Goal: Task Accomplishment & Management: Manage account settings

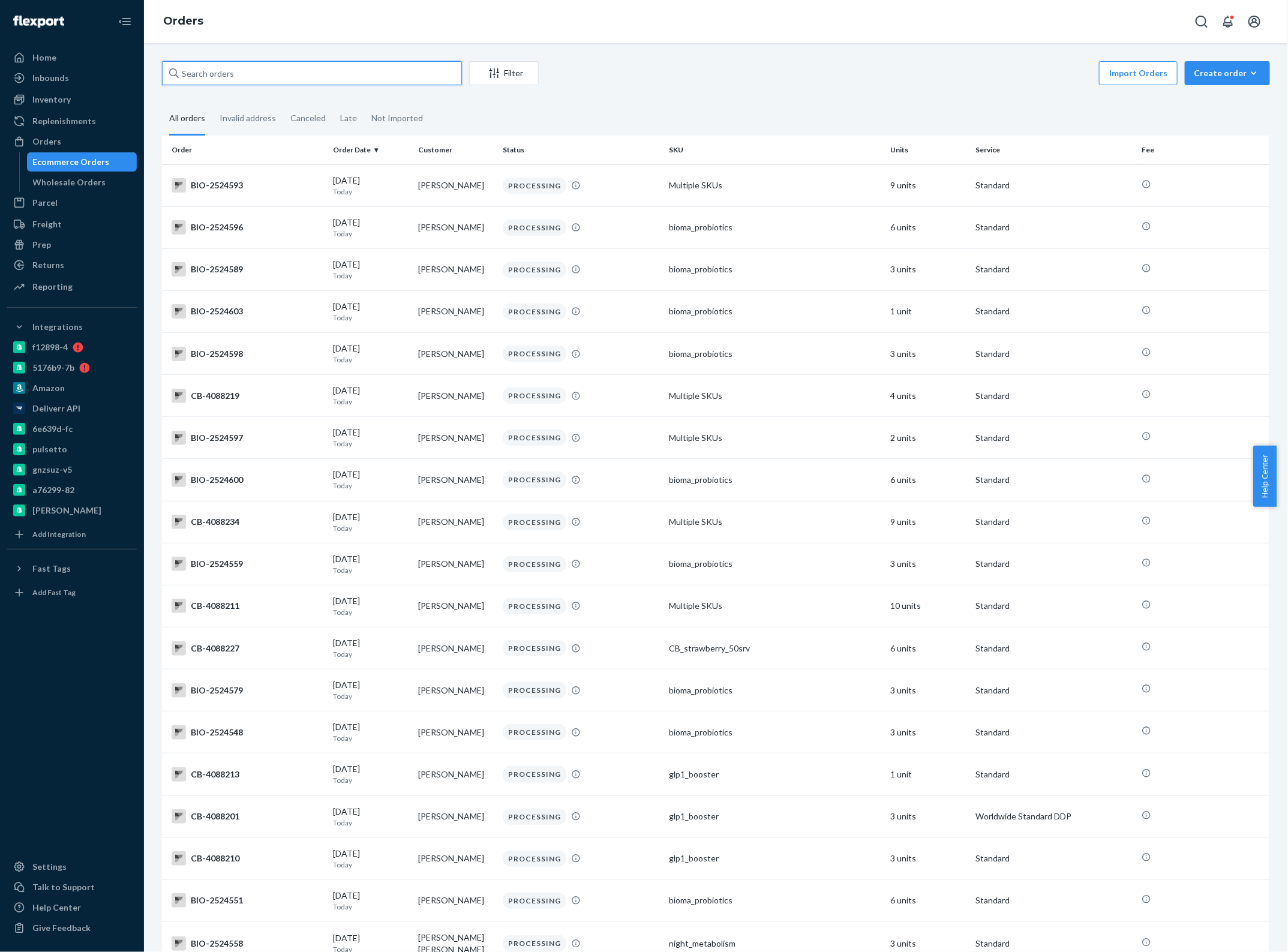
click at [286, 82] on input "text" at bounding box center [312, 72] width 300 height 24
paste input "BIO-2346987"
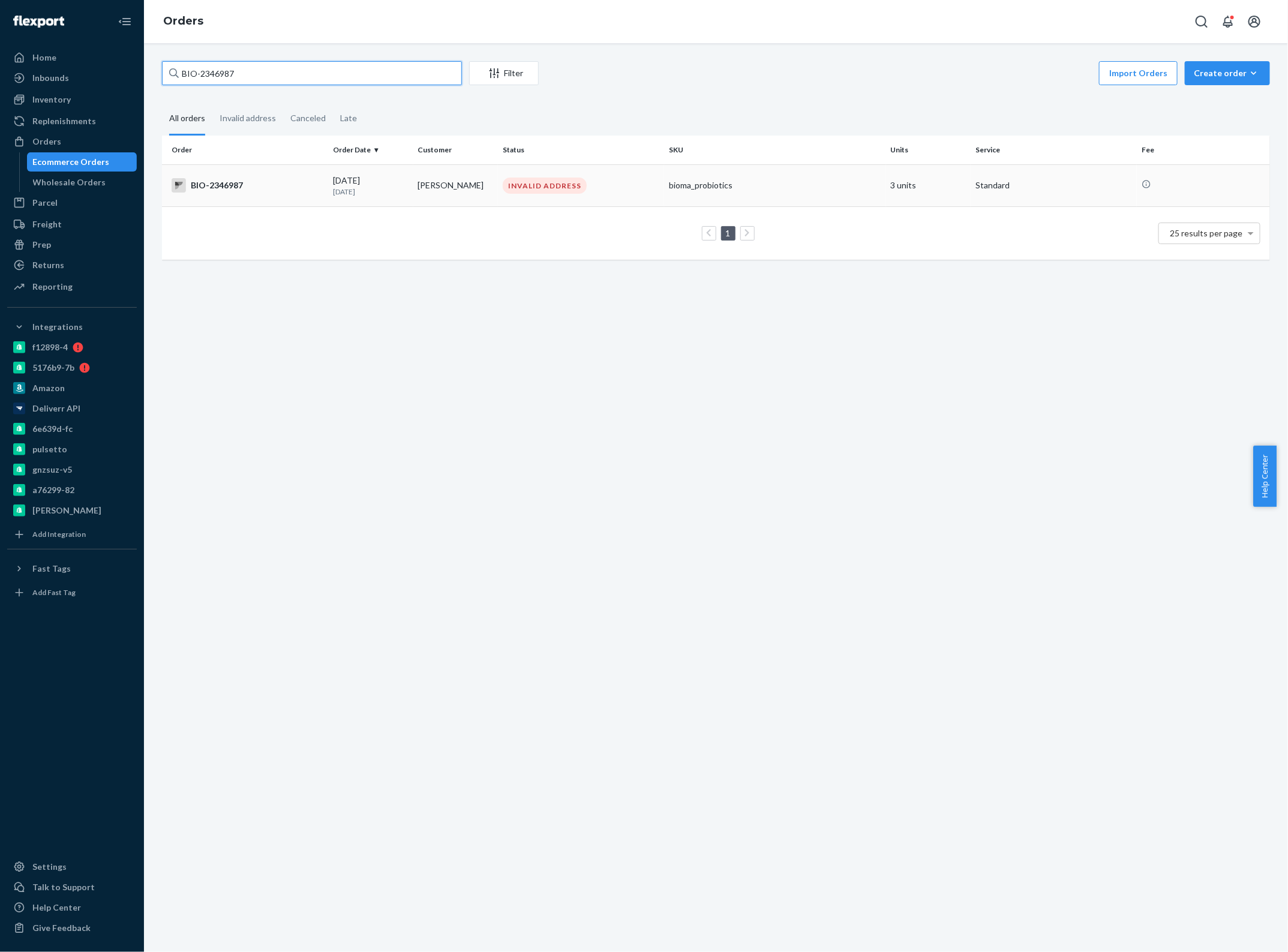
type input "BIO-2346987"
click at [280, 187] on div "BIO-2346987" at bounding box center [247, 185] width 152 height 14
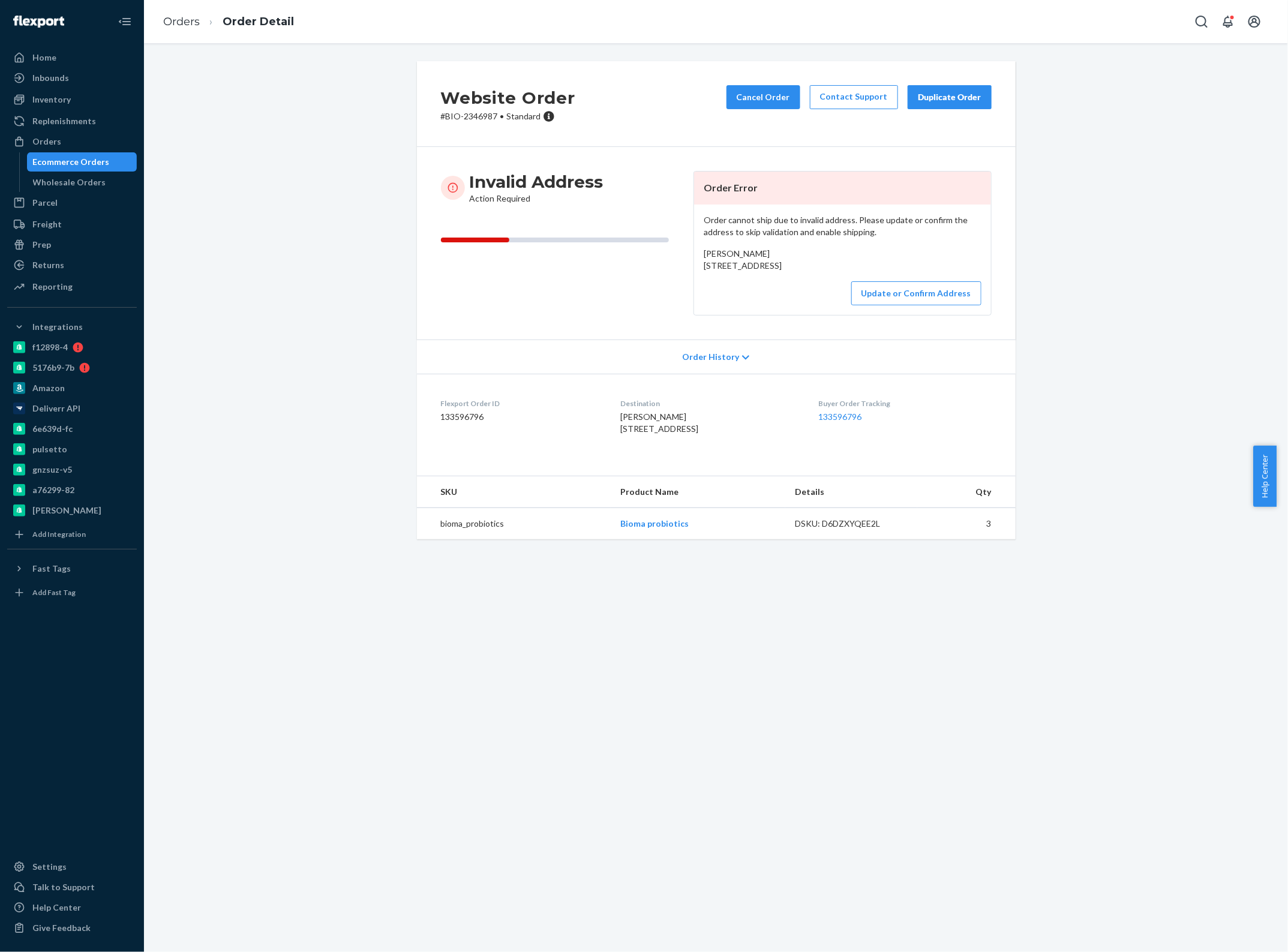
click at [349, 292] on div "Website Order # BIO-2346987 • Standard Cancel Order Contact Support Duplicate O…" at bounding box center [716, 307] width 1126 height 492
click at [760, 97] on button "Cancel Order" at bounding box center [763, 96] width 73 height 24
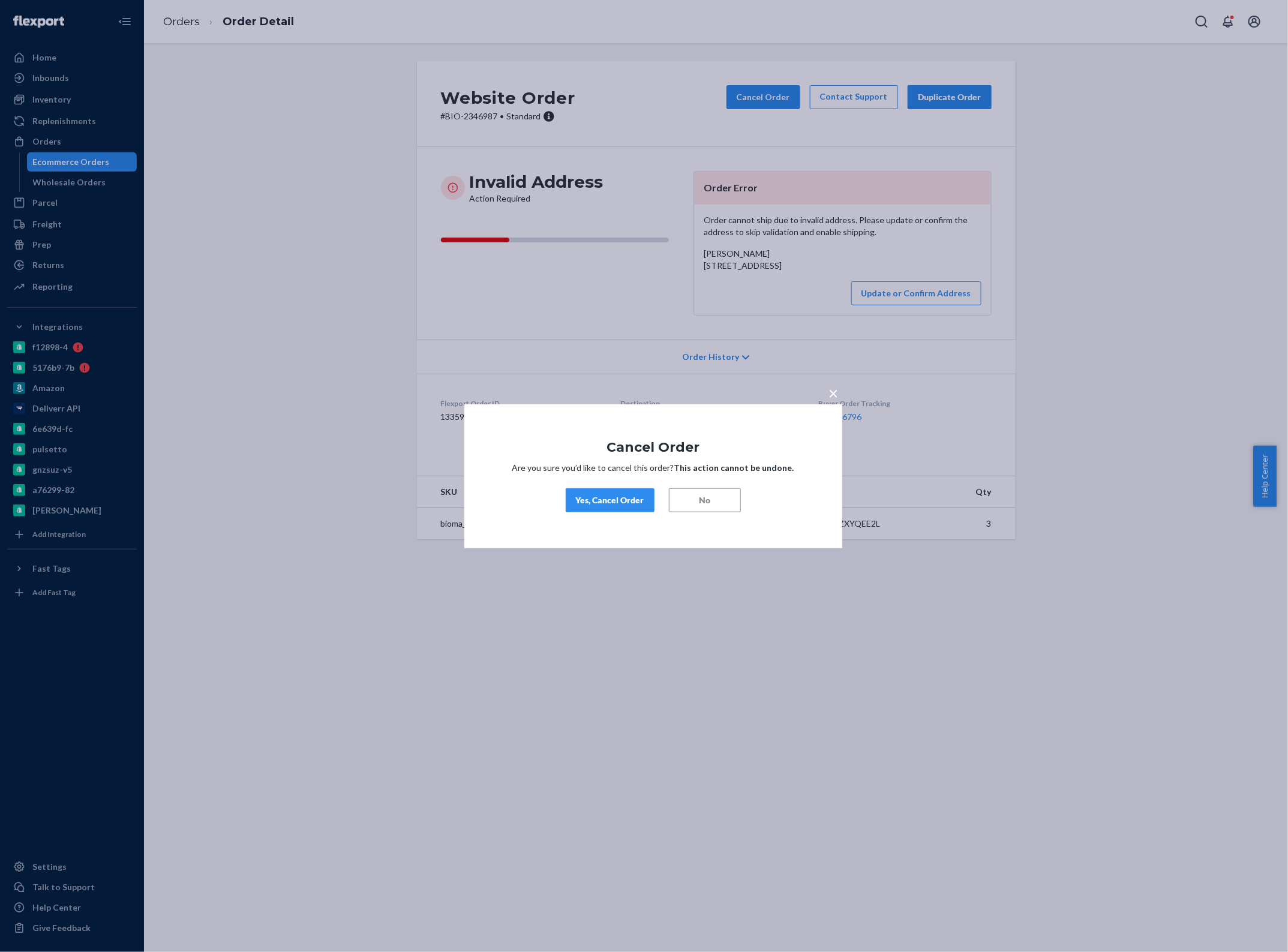
click at [583, 502] on div "Yes, Cancel Order" at bounding box center [611, 500] width 69 height 12
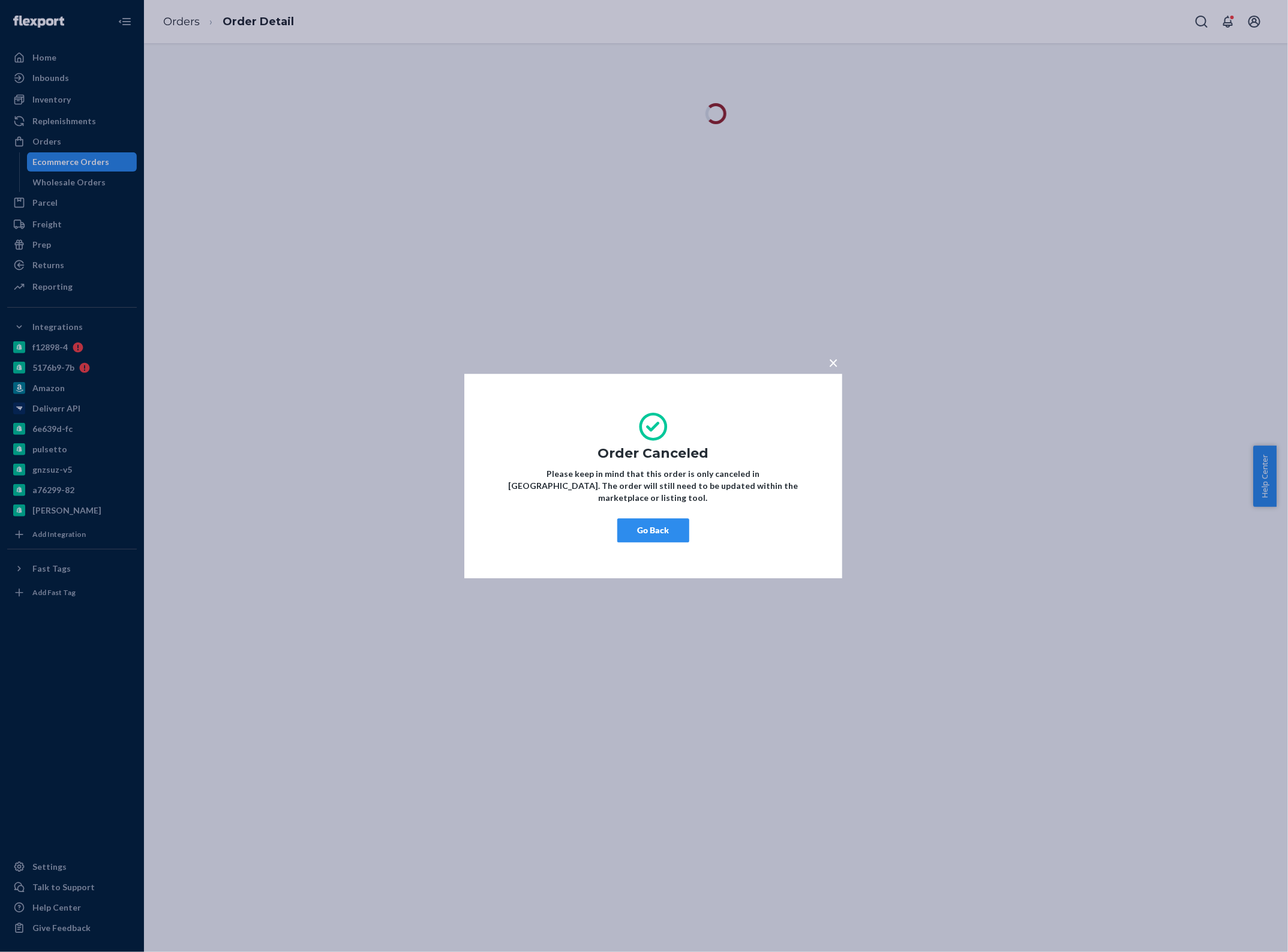
click at [646, 526] on button "Go Back" at bounding box center [653, 529] width 72 height 24
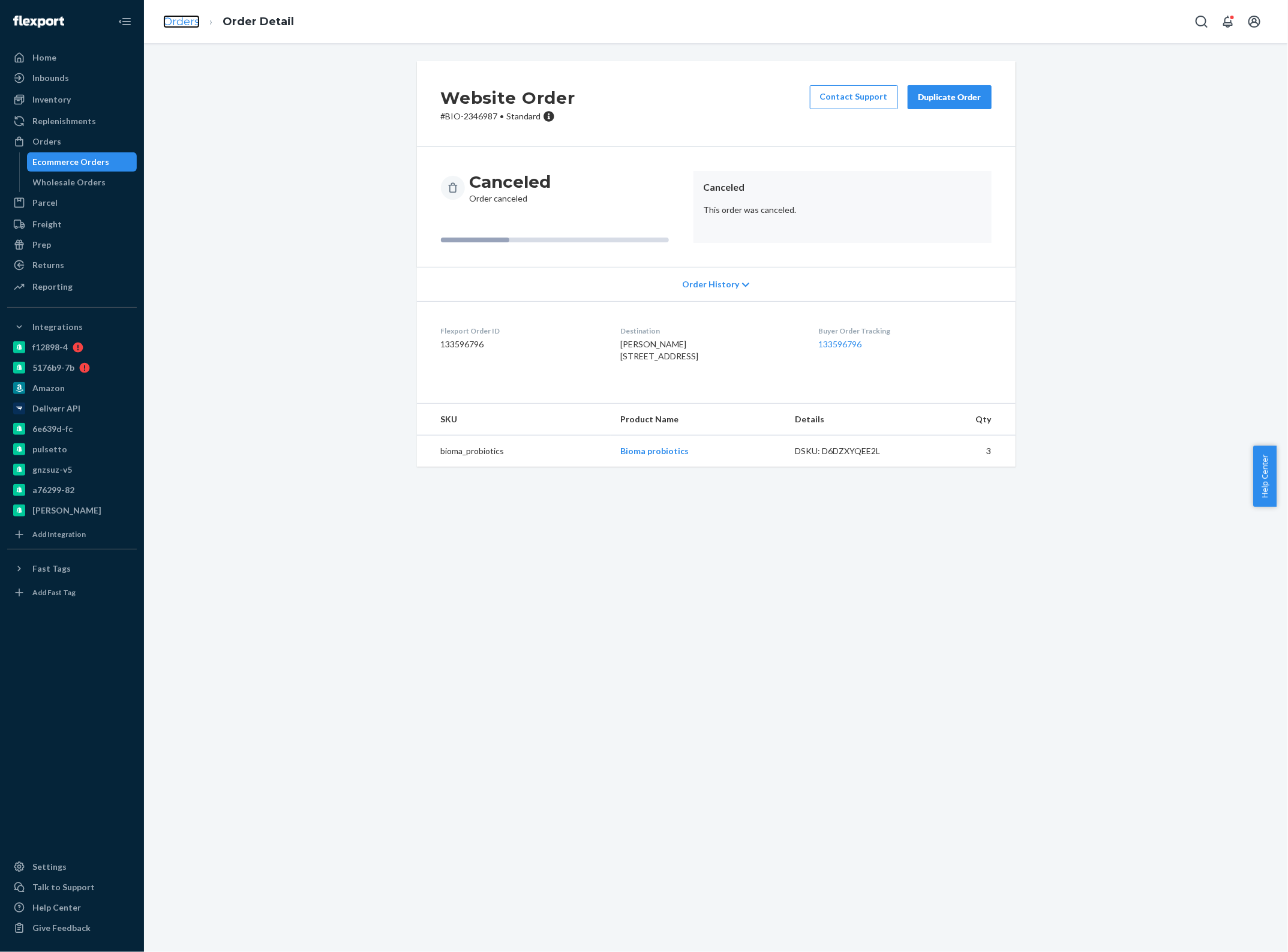
click at [190, 19] on link "Orders" at bounding box center [181, 22] width 36 height 13
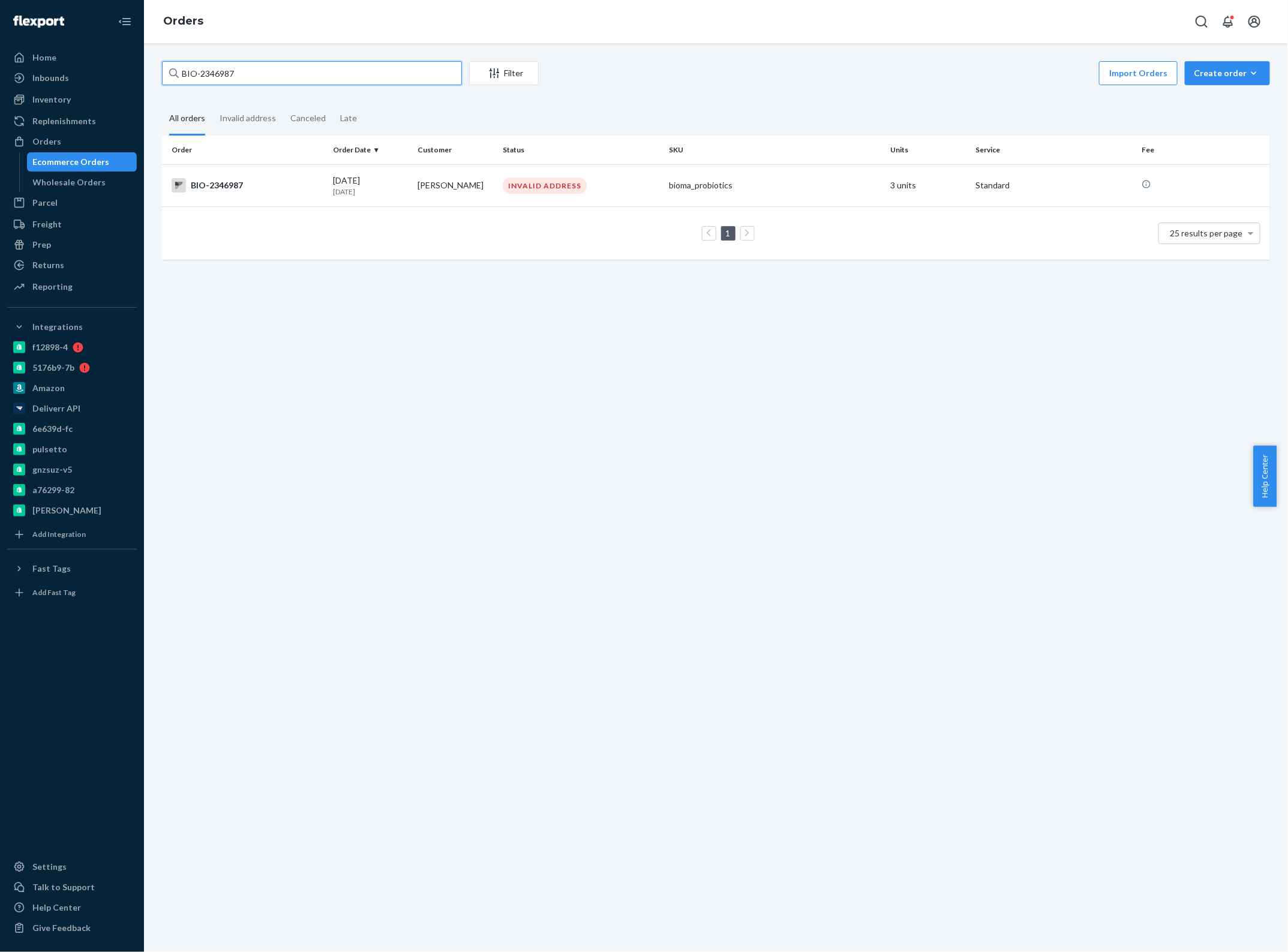
click at [255, 76] on input "BIO-2346987" at bounding box center [312, 72] width 300 height 24
paste input "52644"
type input "BIO-2352644"
click at [402, 184] on div "[DATE] [DATE]" at bounding box center [370, 185] width 75 height 22
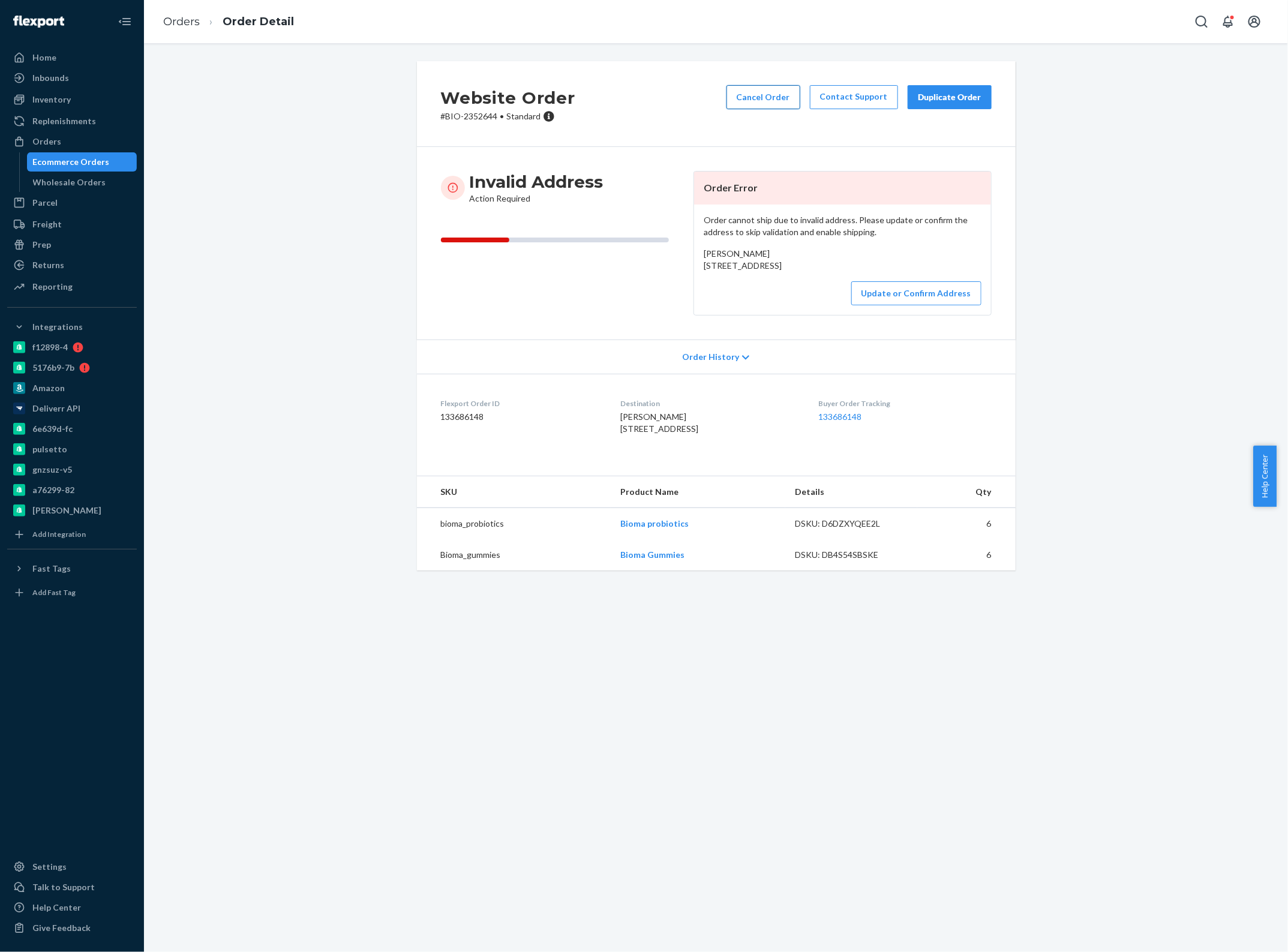
click at [764, 93] on button "Cancel Order" at bounding box center [763, 96] width 73 height 24
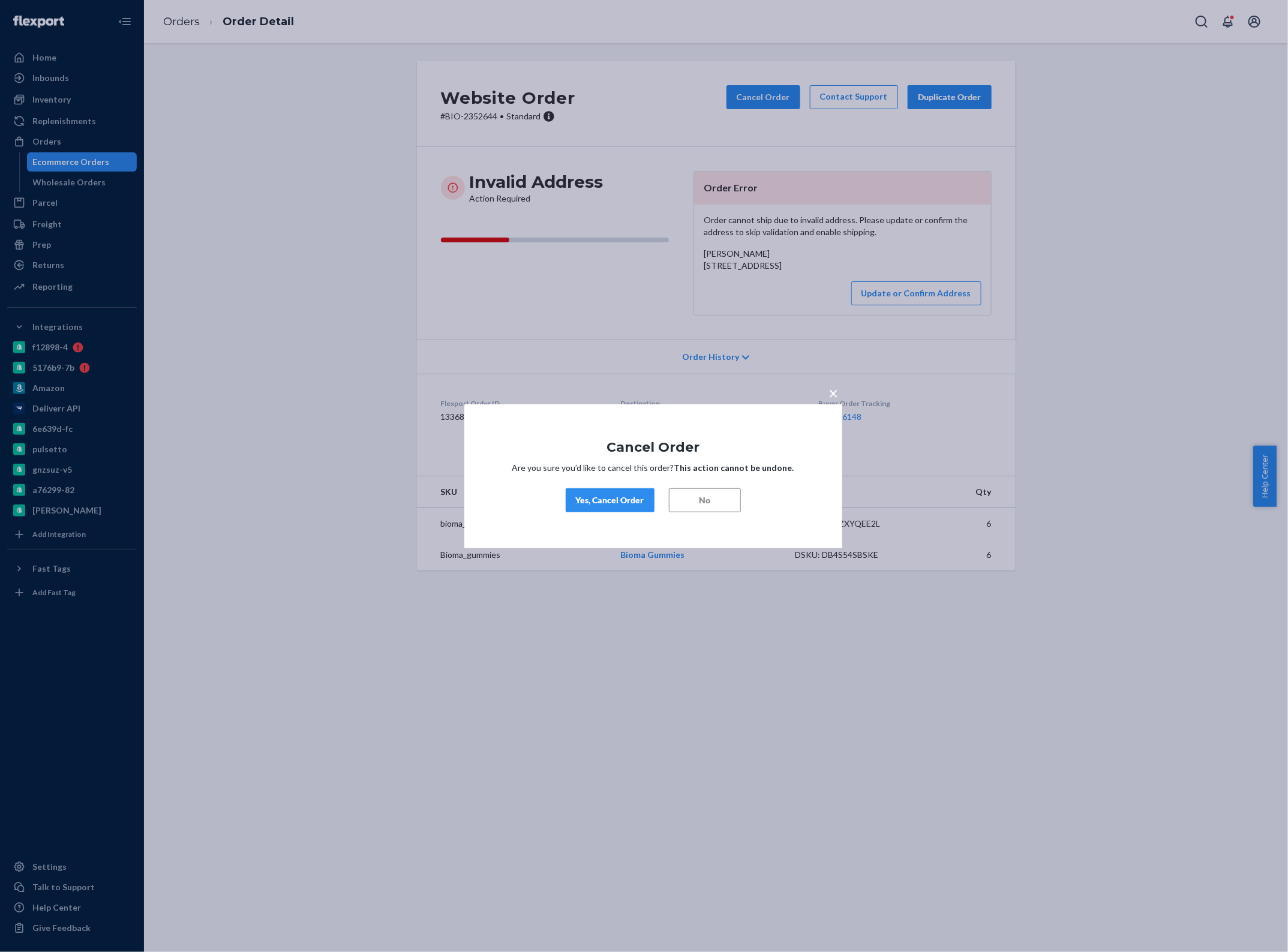
click at [620, 499] on div "Yes, Cancel Order" at bounding box center [611, 500] width 69 height 12
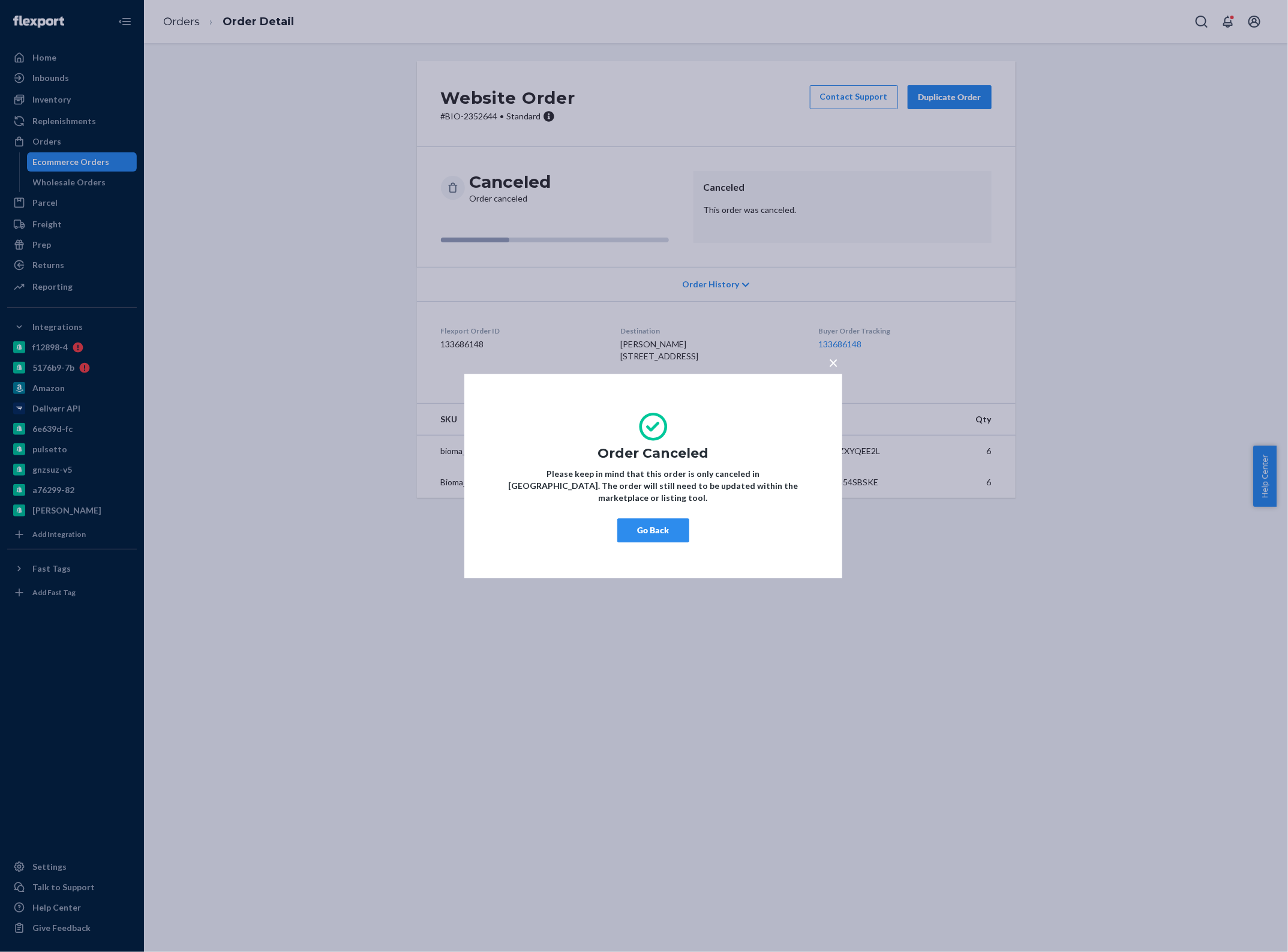
click at [655, 526] on button "Go Back" at bounding box center [653, 529] width 72 height 24
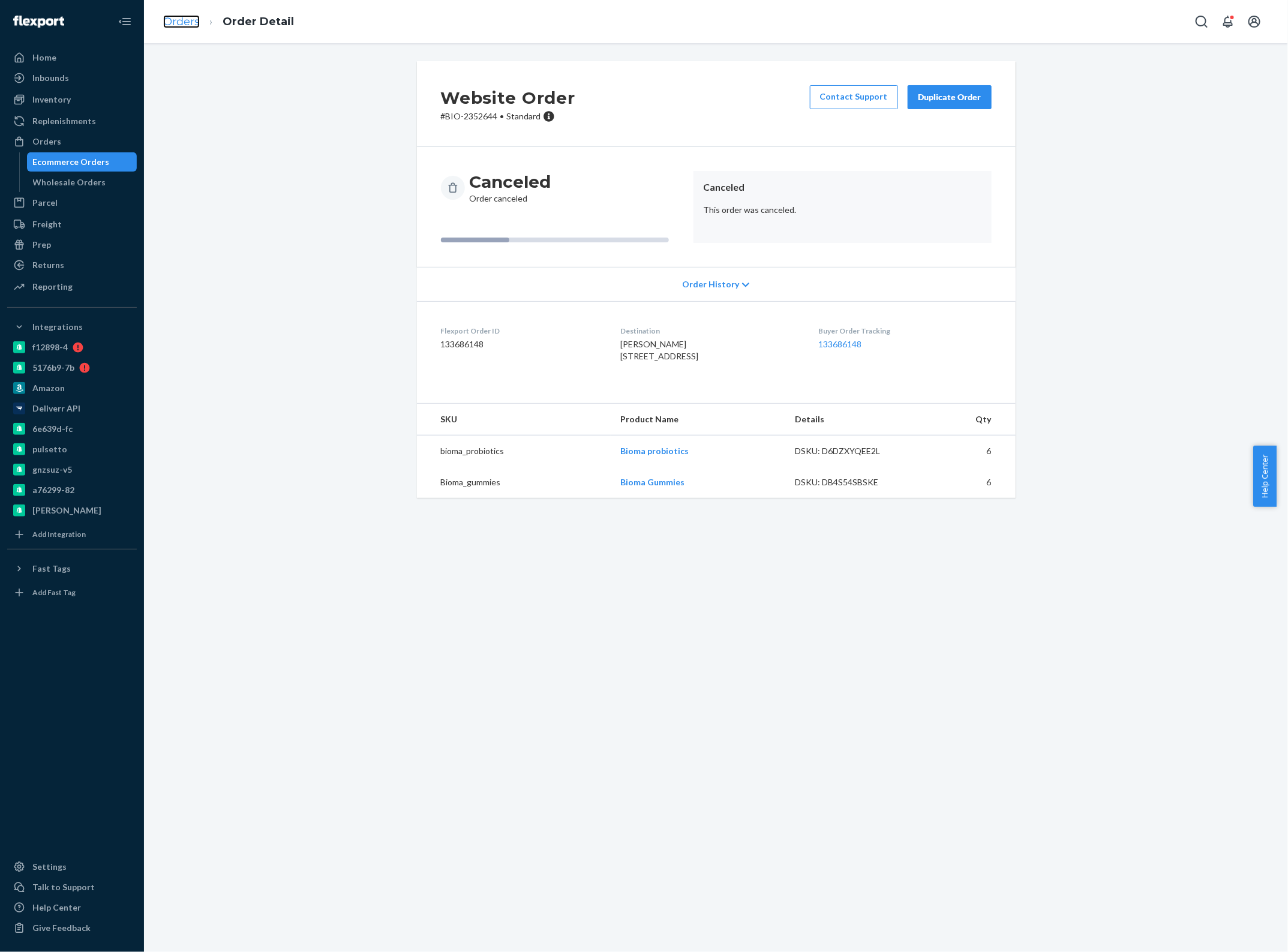
click at [195, 22] on link "Orders" at bounding box center [181, 22] width 36 height 13
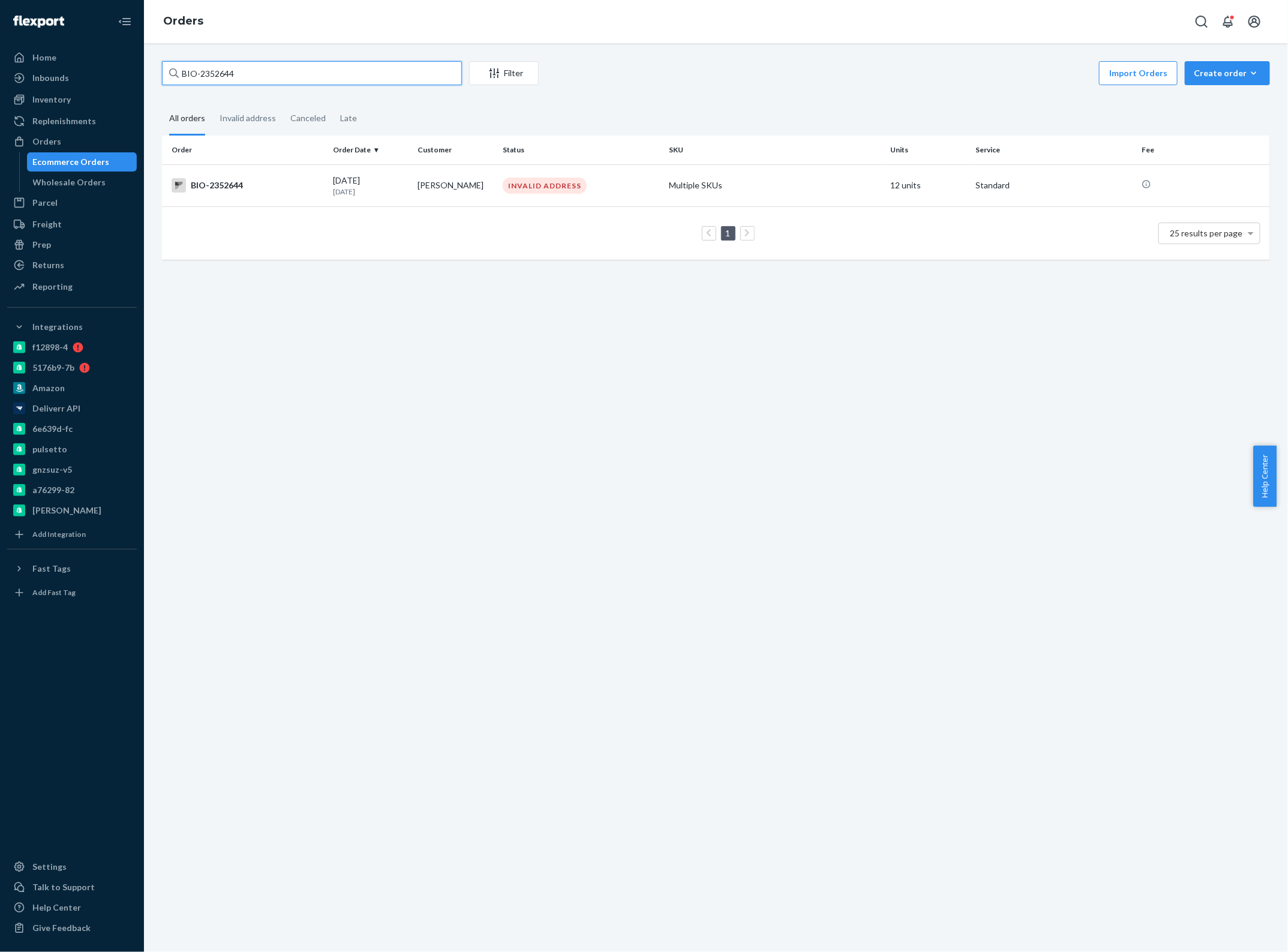
click at [258, 73] on input "BIO-2352644" at bounding box center [312, 72] width 300 height 24
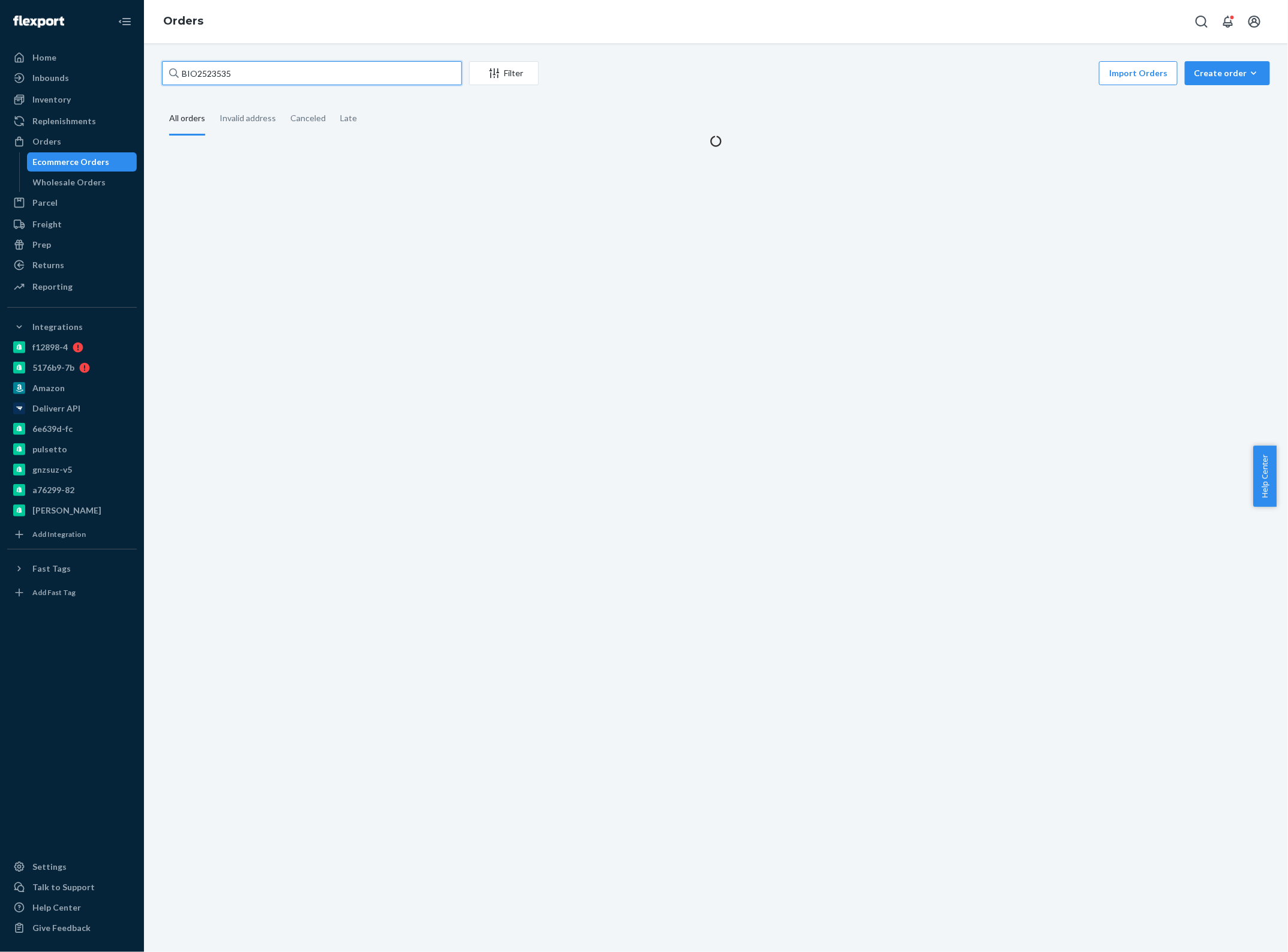
type input "BIO-2523535"
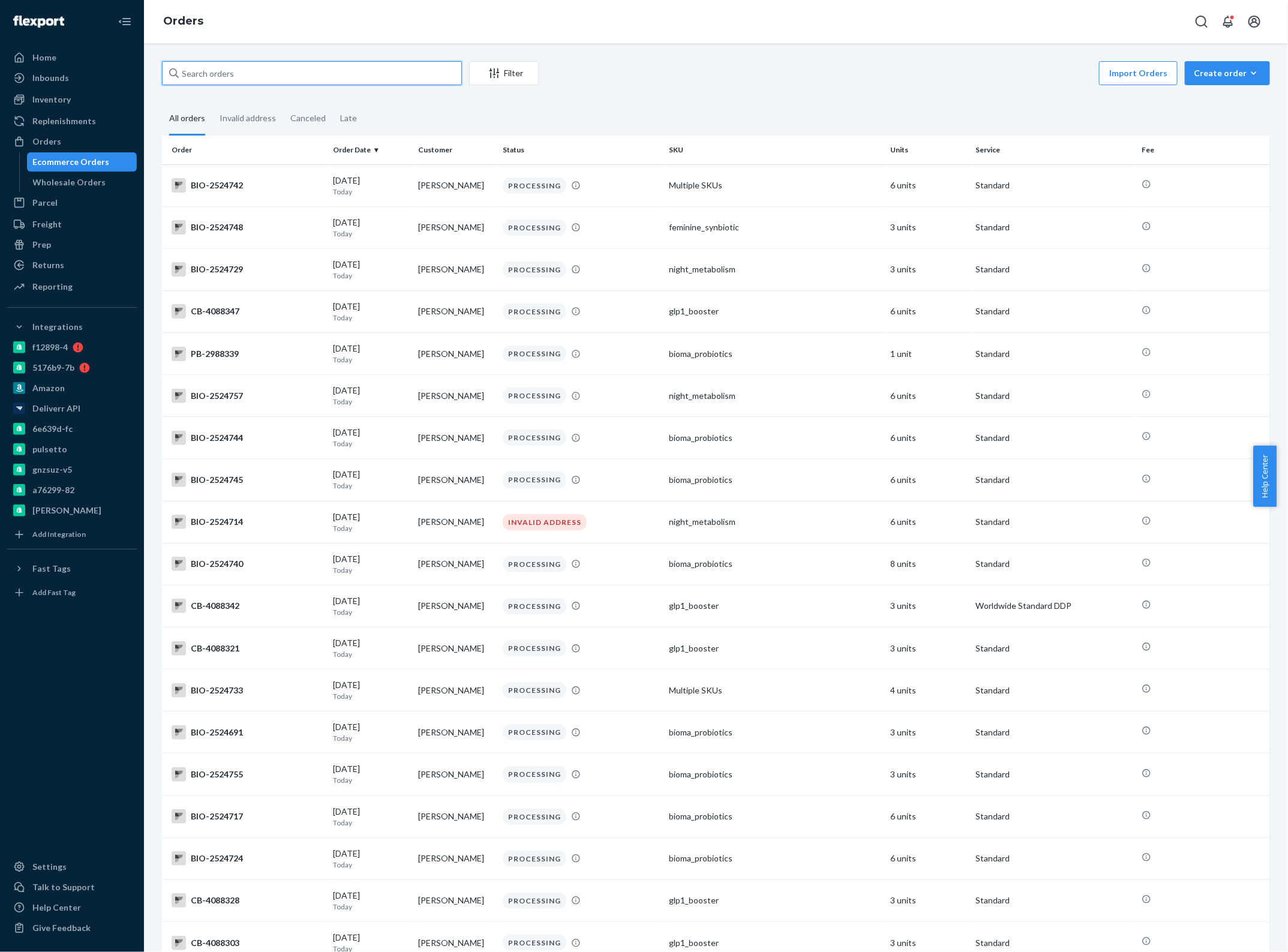
click at [244, 82] on input "text" at bounding box center [312, 72] width 300 height 24
paste input "BIO-2523535"
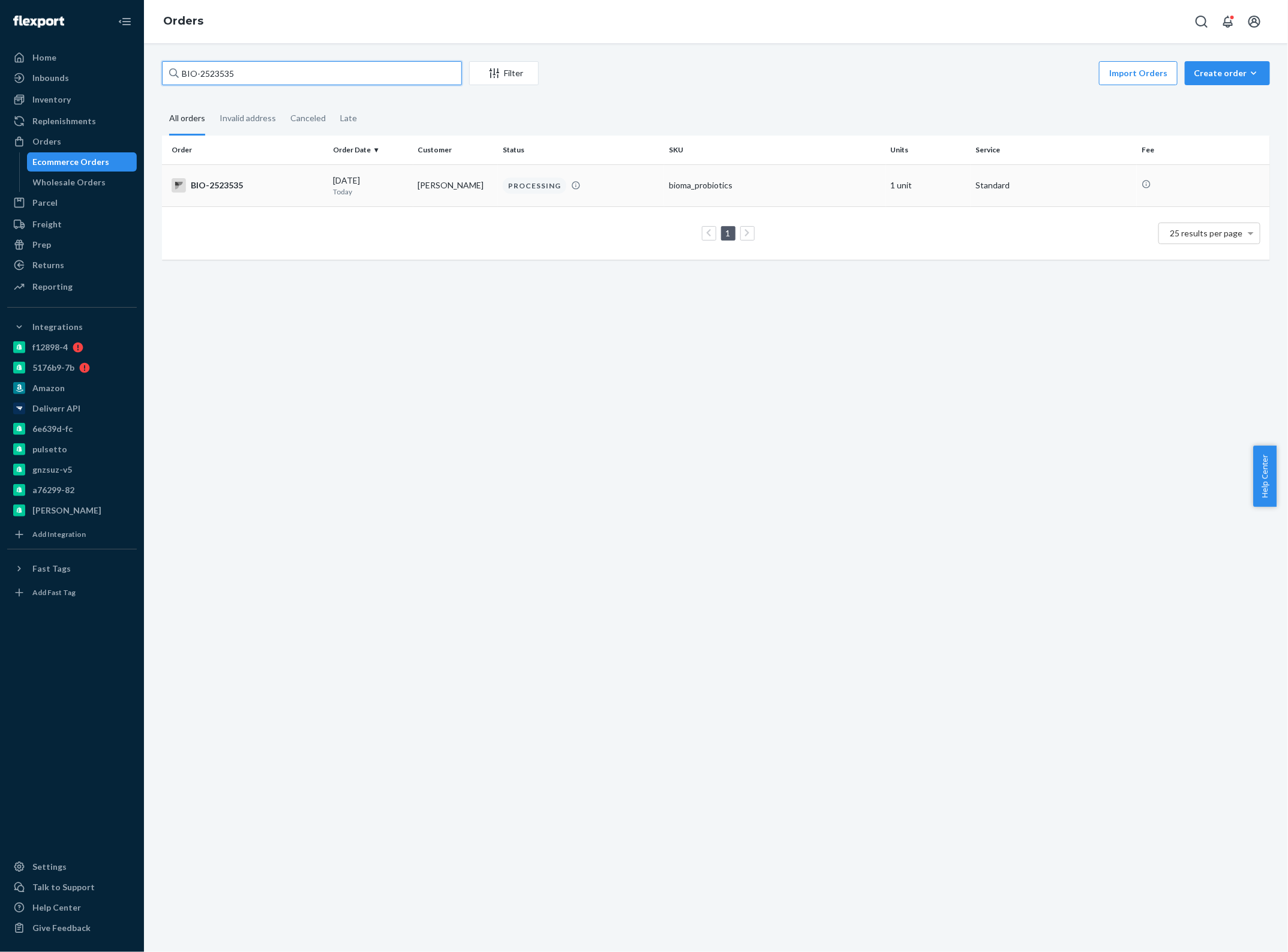
type input "BIO-2523535"
click at [373, 187] on p "Today" at bounding box center [370, 192] width 75 height 10
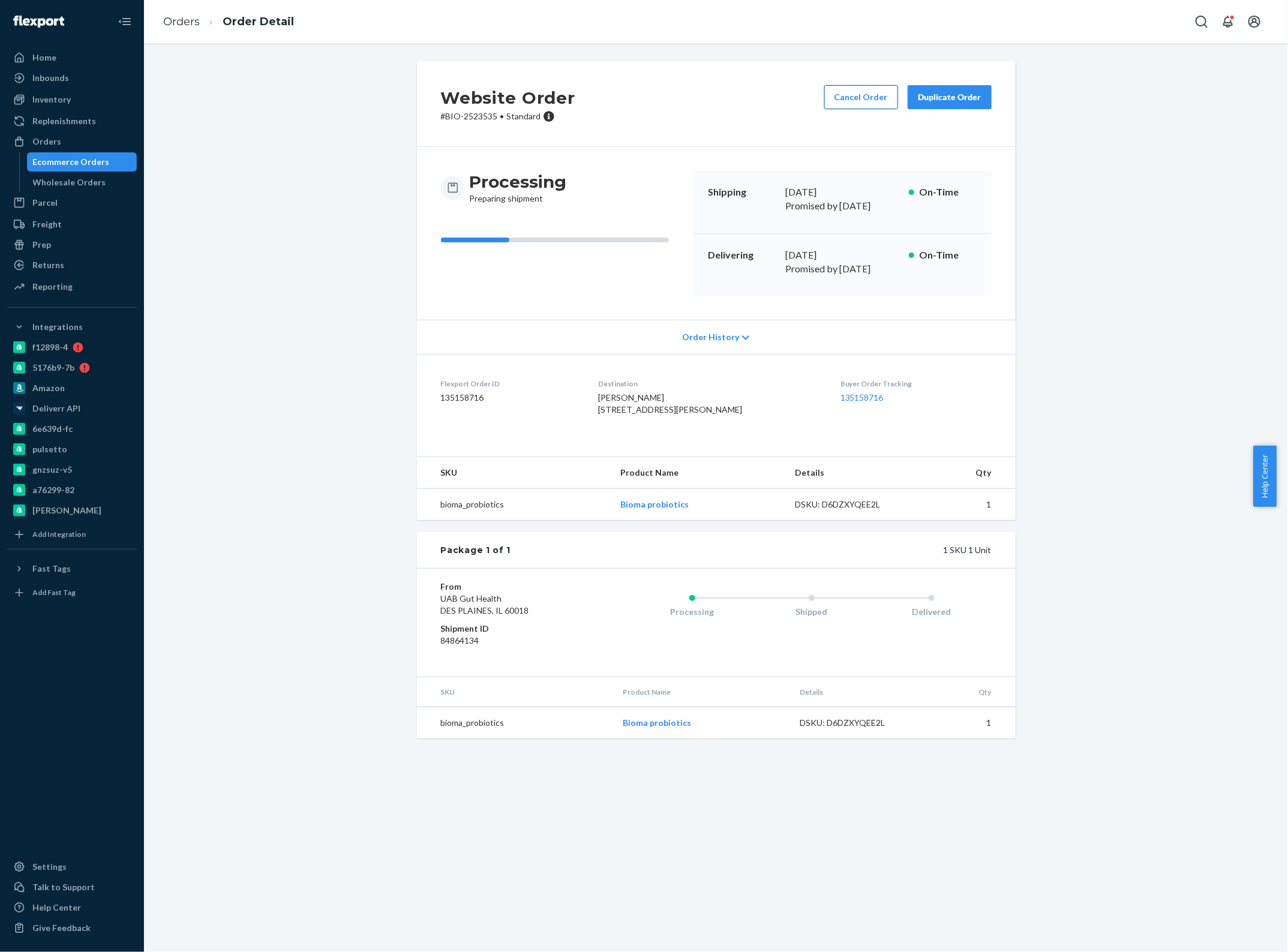
click at [861, 98] on button "Cancel Order" at bounding box center [861, 96] width 73 height 24
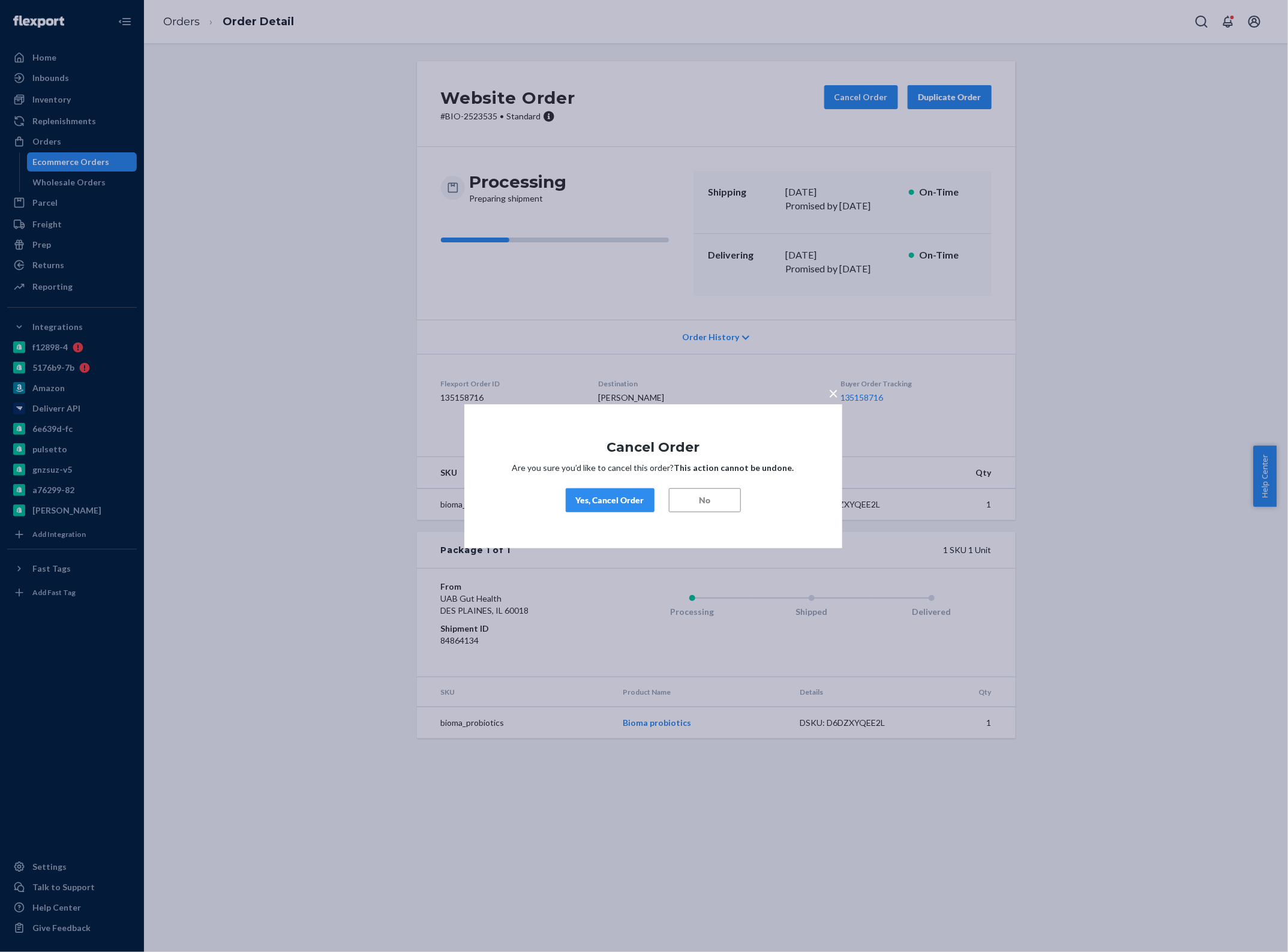
click at [625, 497] on div "Yes, Cancel Order" at bounding box center [611, 500] width 69 height 12
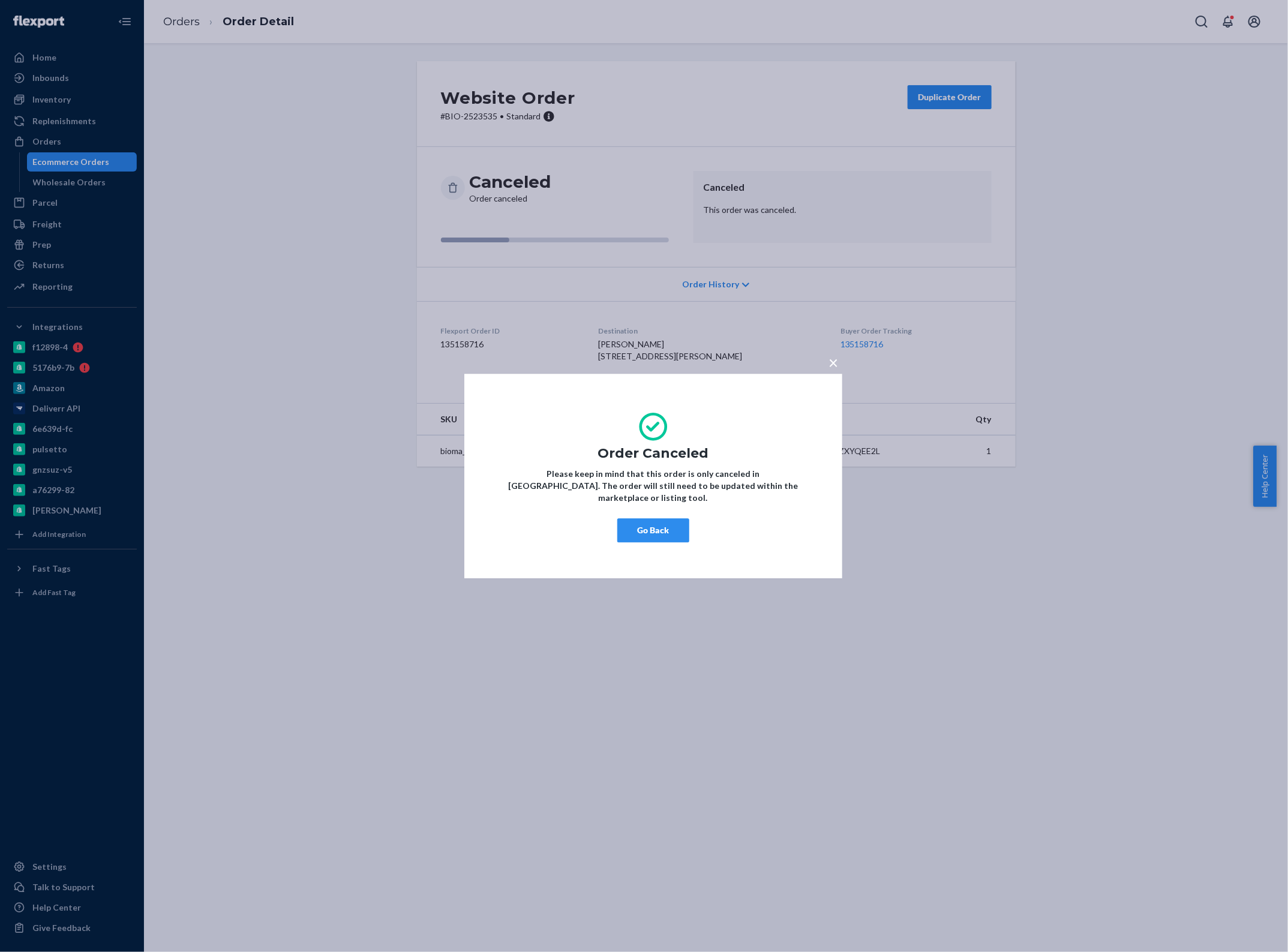
click at [646, 528] on button "Go Back" at bounding box center [653, 529] width 72 height 24
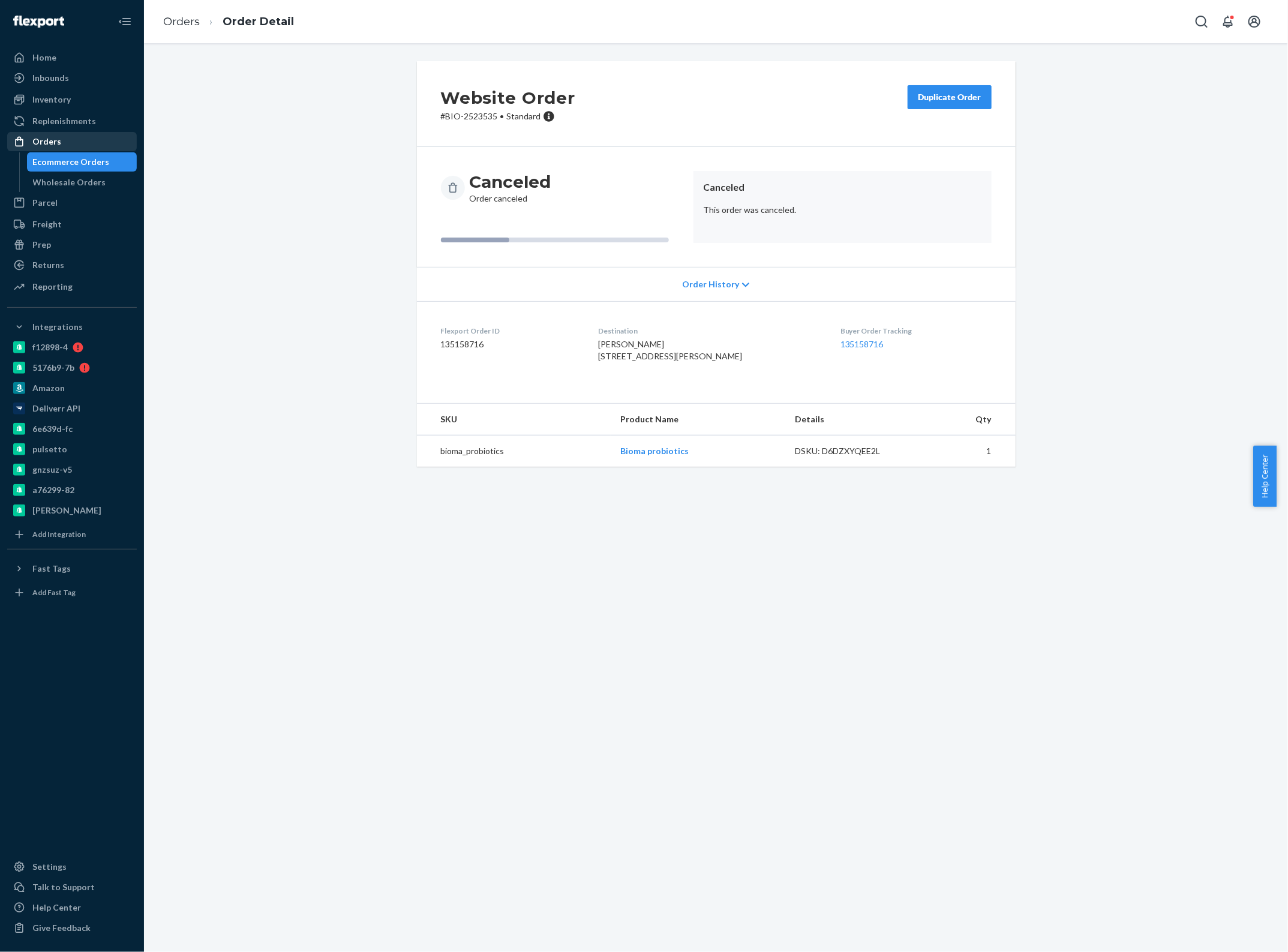
click at [66, 134] on div "Orders" at bounding box center [72, 142] width 127 height 17
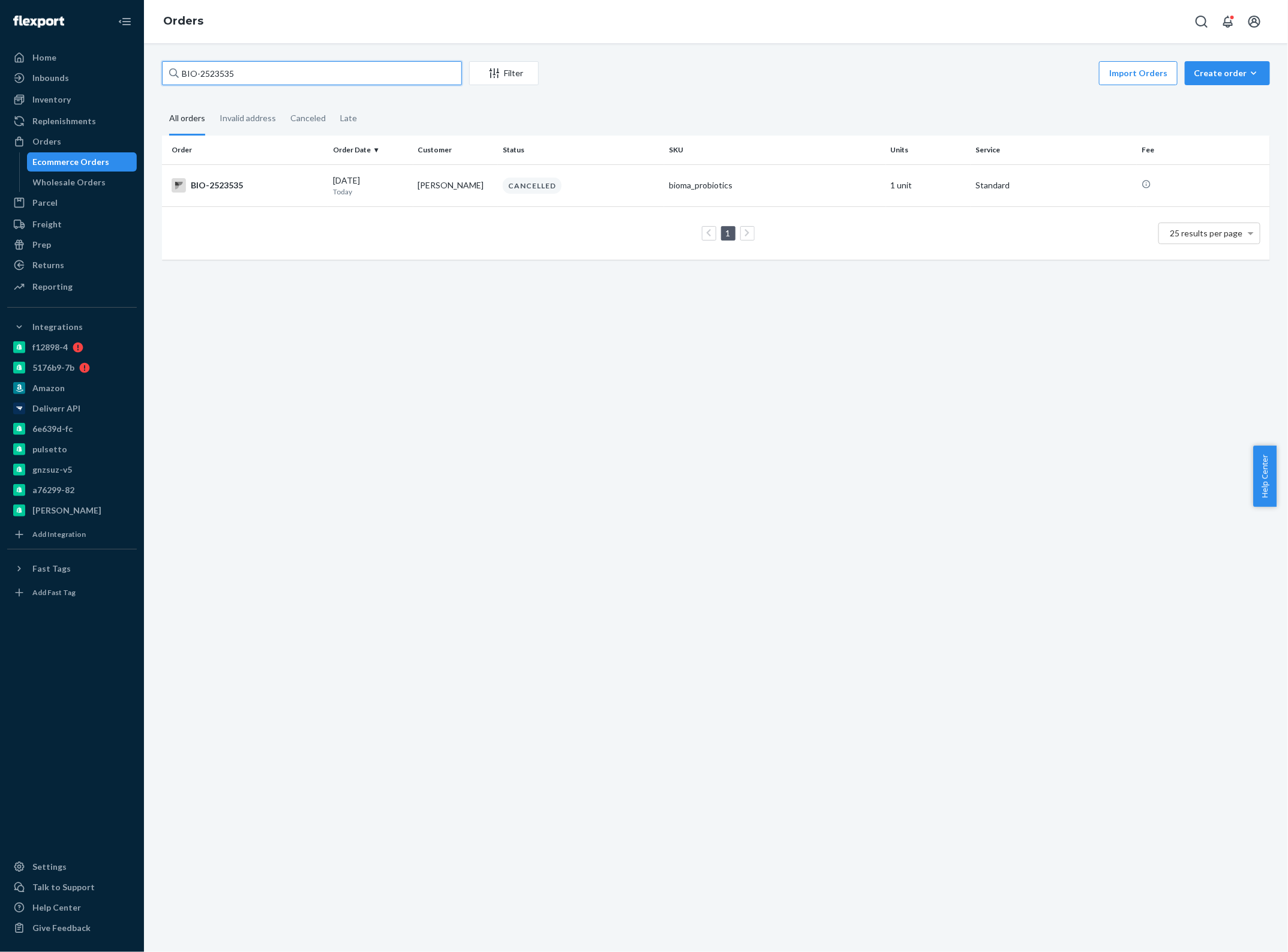
click at [252, 69] on input "BIO-2523535" at bounding box center [312, 72] width 300 height 24
paste input "320737"
type input "BIO-2320737"
click at [349, 187] on p "[DATE]" at bounding box center [370, 192] width 75 height 10
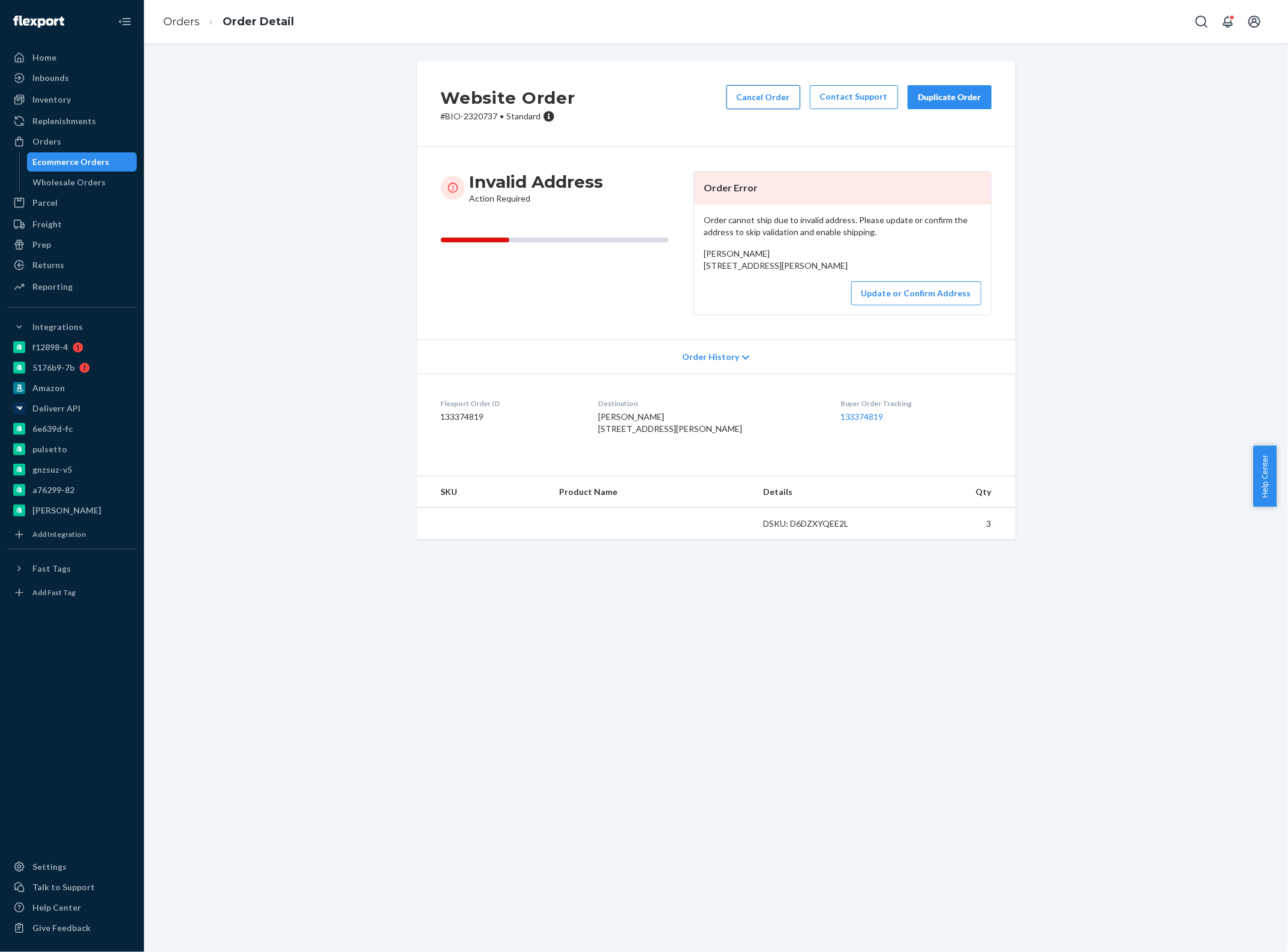
click at [775, 100] on button "Cancel Order" at bounding box center [763, 96] width 73 height 24
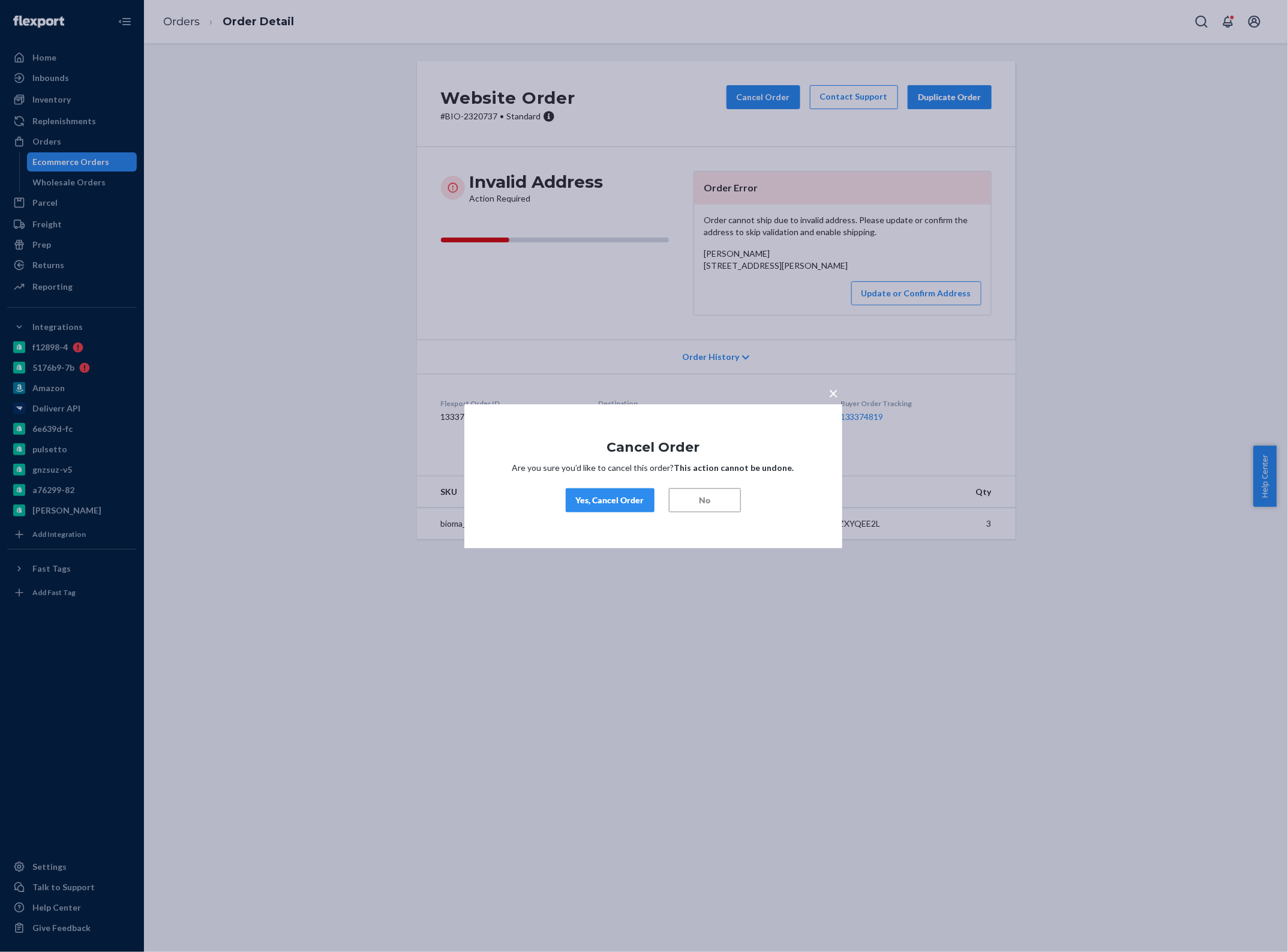
click at [616, 496] on div "Yes, Cancel Order" at bounding box center [611, 500] width 69 height 12
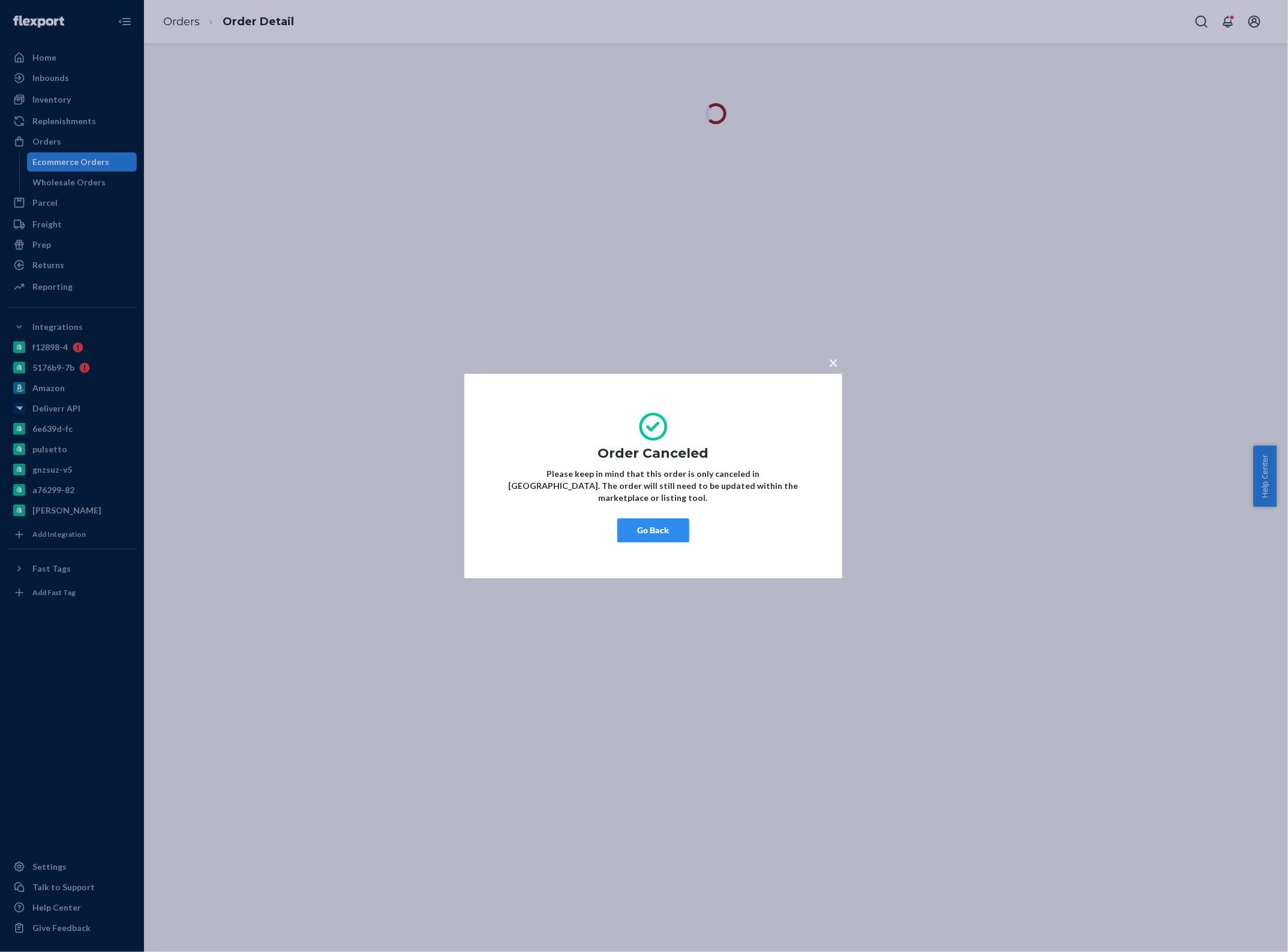
click at [646, 523] on button "Go Back" at bounding box center [653, 529] width 72 height 24
